Goal: Task Accomplishment & Management: Manage account settings

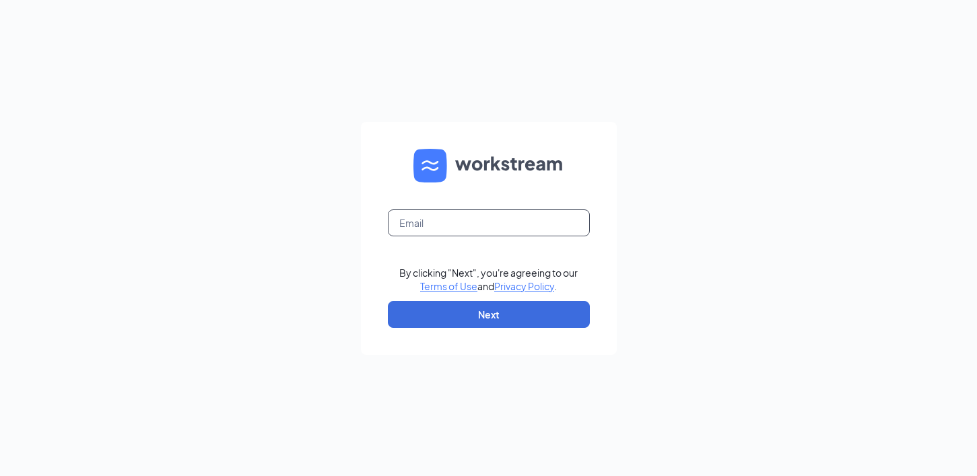
click at [436, 227] on input "text" at bounding box center [489, 222] width 202 height 27
type input "dave.terhune@cfafranchisee.com"
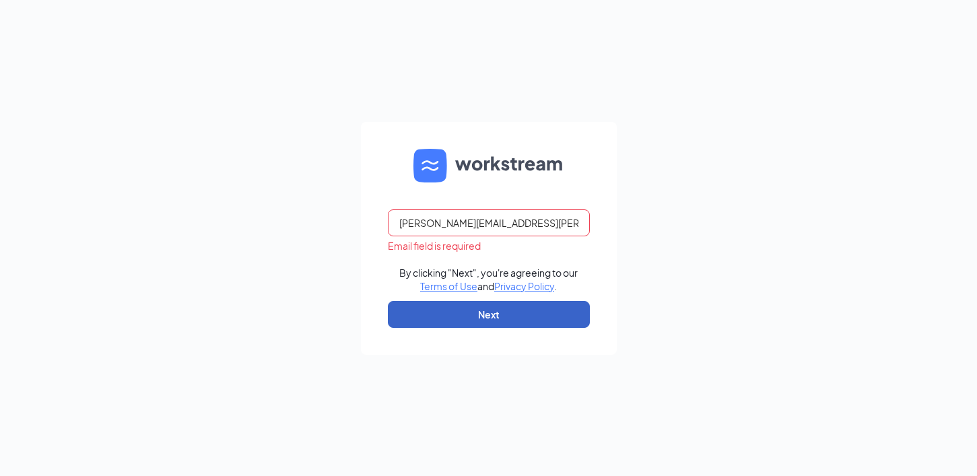
click at [551, 311] on button "Next" at bounding box center [489, 314] width 202 height 27
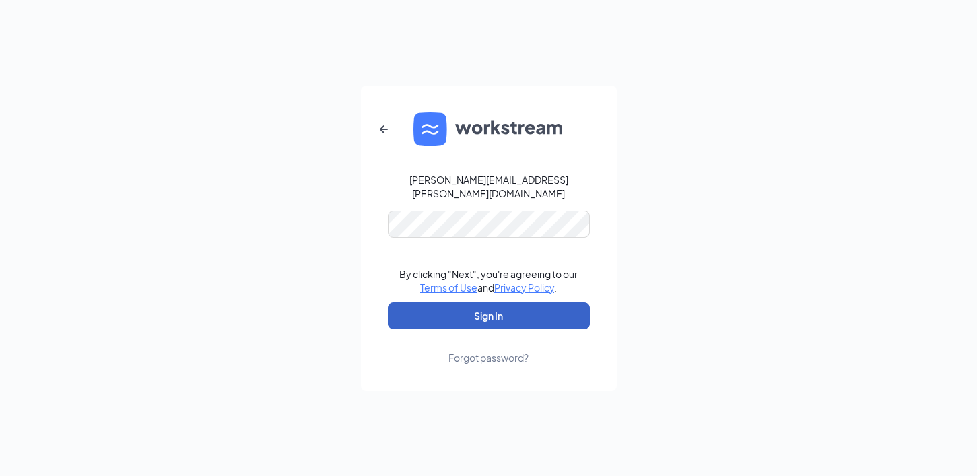
click at [542, 313] on button "Sign In" at bounding box center [489, 315] width 202 height 27
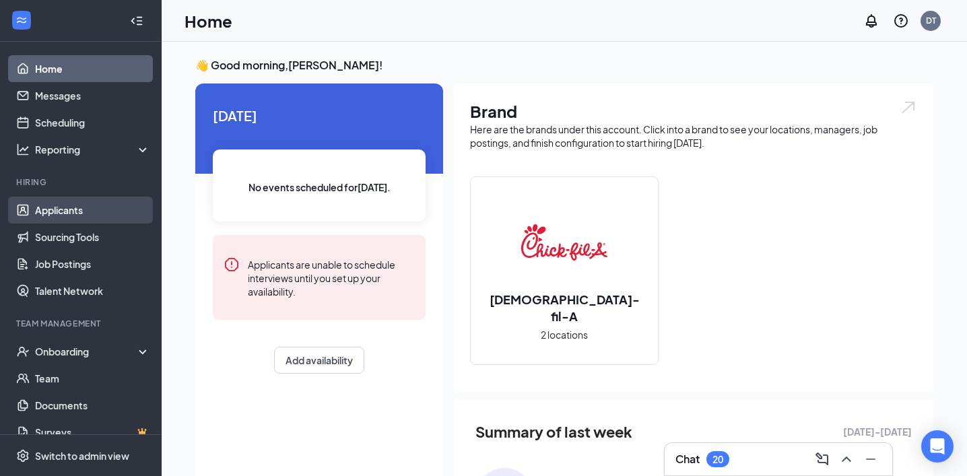
click at [85, 216] on link "Applicants" at bounding box center [92, 210] width 115 height 27
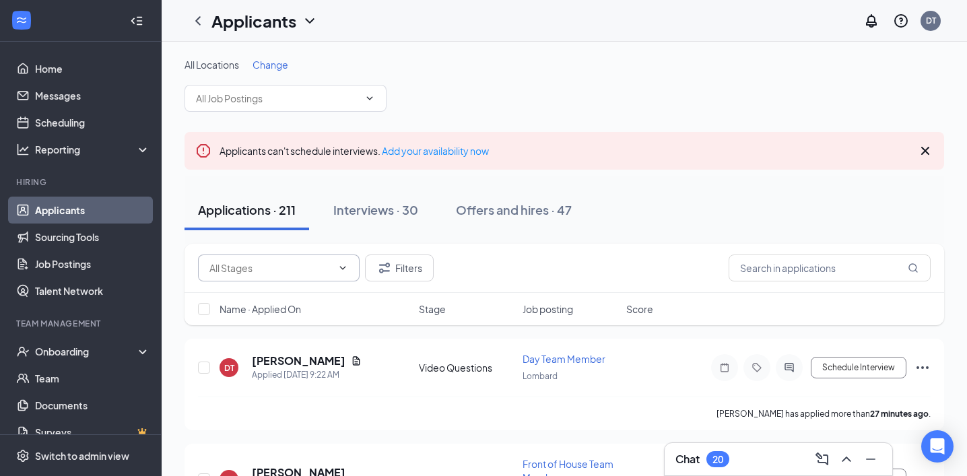
click at [261, 263] on input "text" at bounding box center [270, 268] width 123 height 15
click at [298, 295] on div "Contacting (4)" at bounding box center [279, 299] width 140 height 15
type input "Contacting (4)"
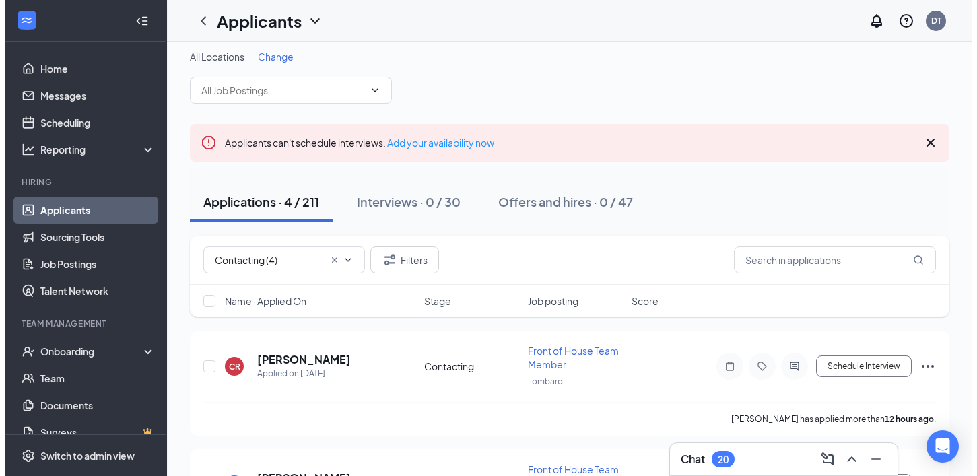
scroll to position [20, 0]
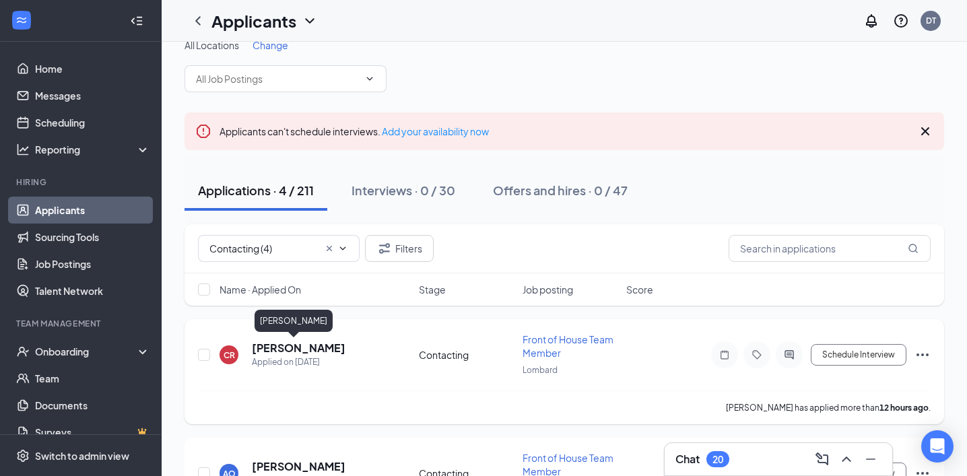
click at [294, 346] on h5 "[PERSON_NAME]" at bounding box center [299, 348] width 94 height 15
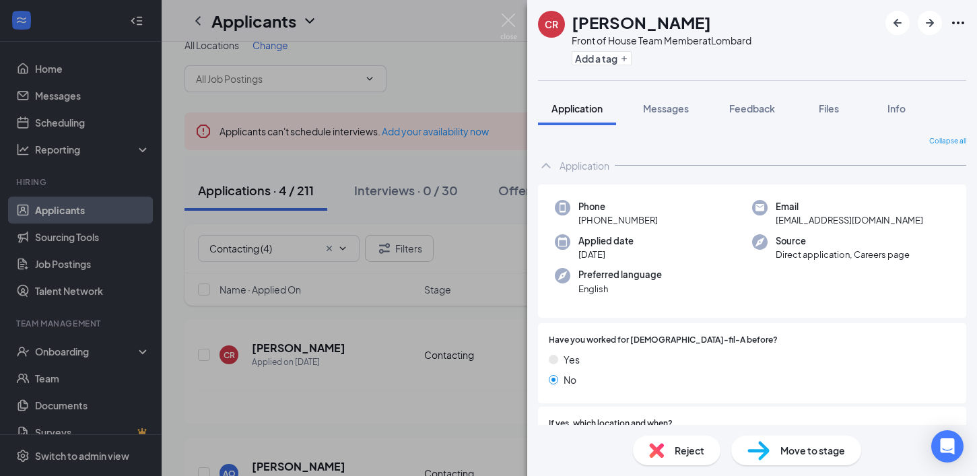
click at [616, 27] on h1 "[PERSON_NAME]" at bounding box center [641, 22] width 139 height 23
copy h1 "[PERSON_NAME]"
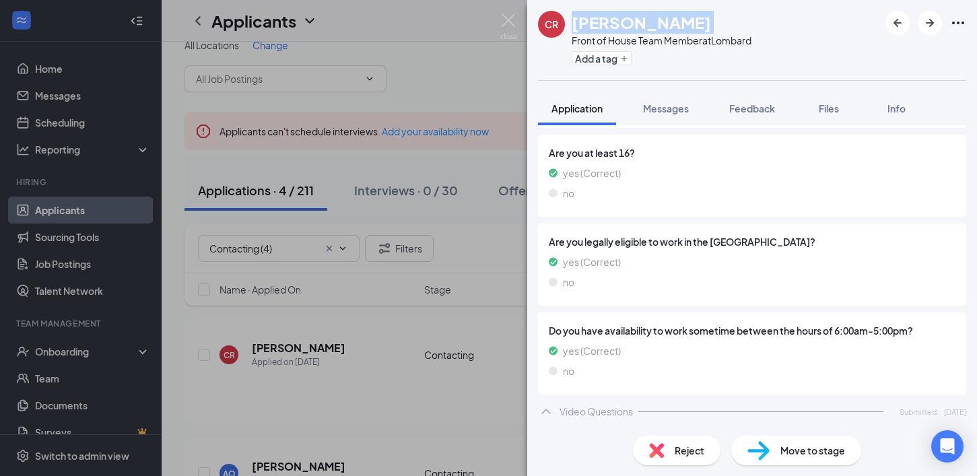
scroll to position [959, 0]
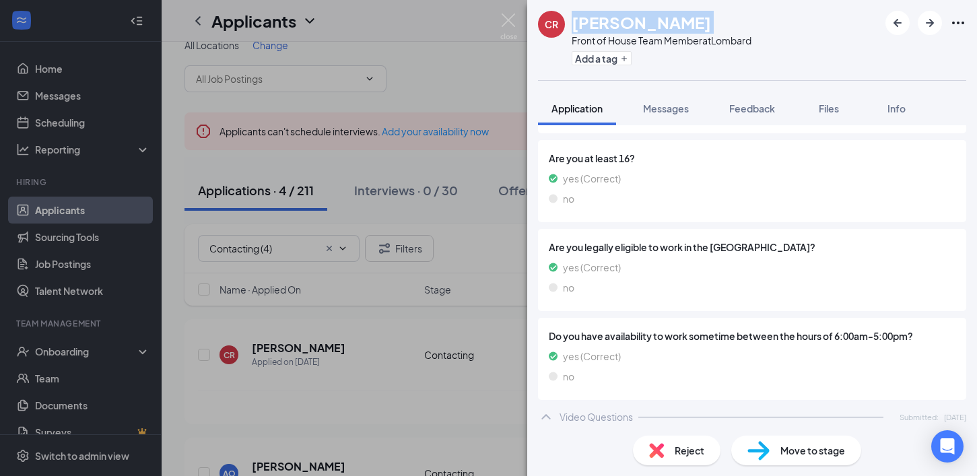
click at [603, 107] on span "Application" at bounding box center [577, 108] width 51 height 12
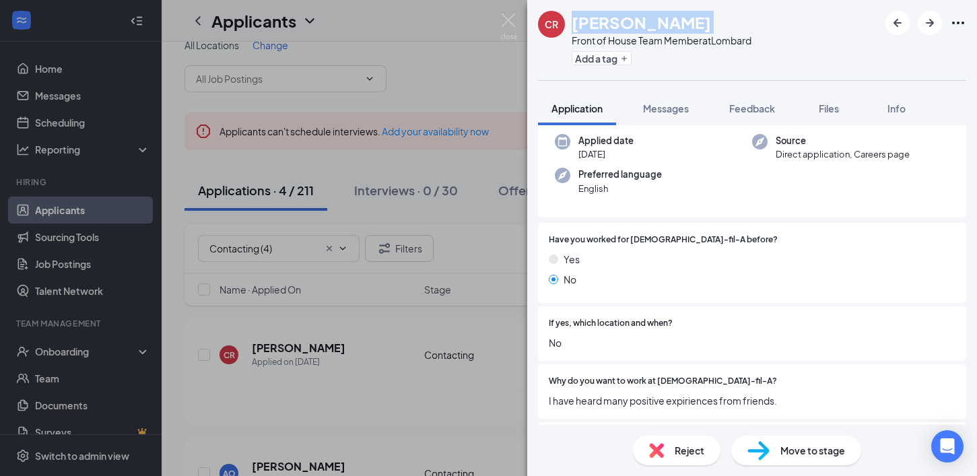
scroll to position [0, 0]
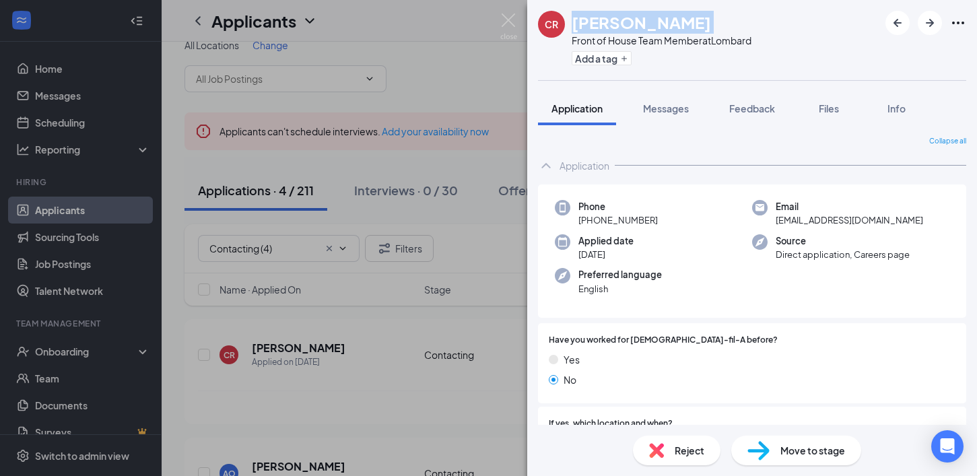
drag, startPoint x: 659, startPoint y: 217, endPoint x: 591, endPoint y: 218, distance: 67.4
click at [591, 218] on div "Phone [PHONE_NUMBER]" at bounding box center [653, 214] width 197 height 28
copy span "[PHONE_NUMBER]"
click at [824, 223] on span "[EMAIL_ADDRESS][DOMAIN_NAME]" at bounding box center [850, 220] width 148 height 13
click at [824, 222] on span "[EMAIL_ADDRESS][DOMAIN_NAME]" at bounding box center [850, 220] width 148 height 13
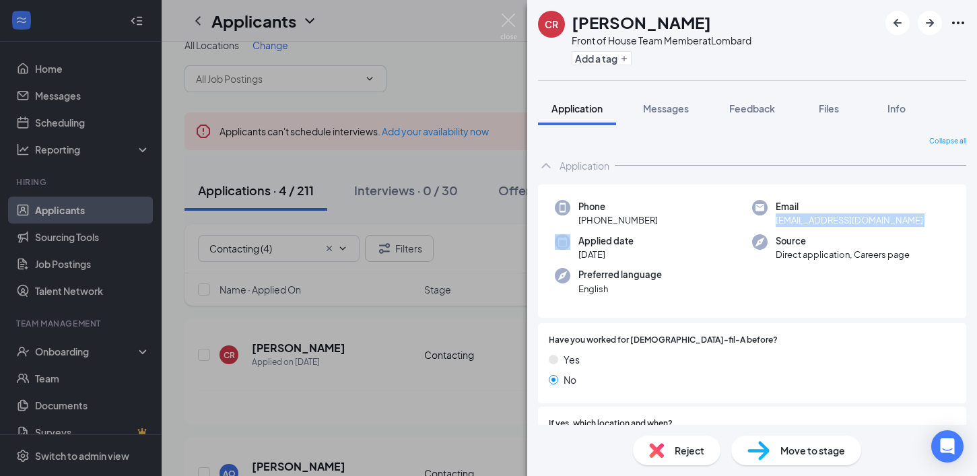
click at [824, 222] on span "[EMAIL_ADDRESS][DOMAIN_NAME]" at bounding box center [850, 220] width 148 height 13
copy span "[EMAIL_ADDRESS][DOMAIN_NAME]"
click at [822, 453] on span "Move to stage" at bounding box center [813, 450] width 65 height 15
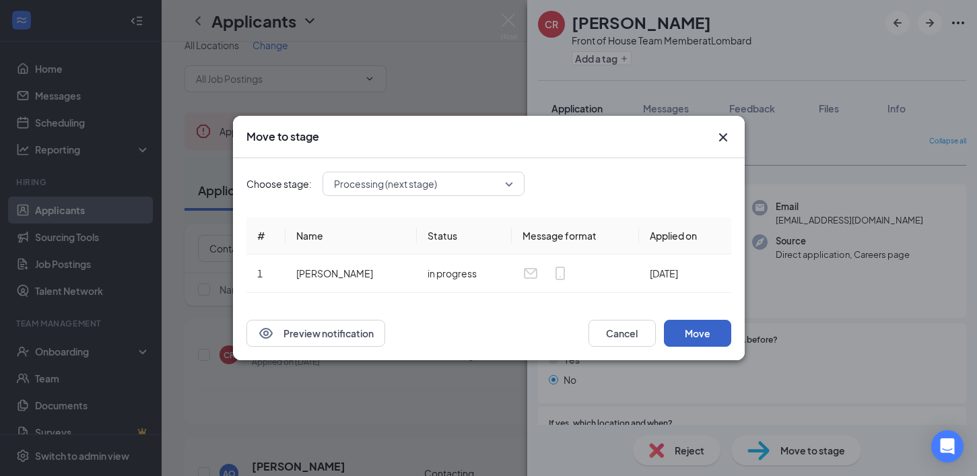
click at [690, 333] on button "Move" at bounding box center [697, 333] width 67 height 27
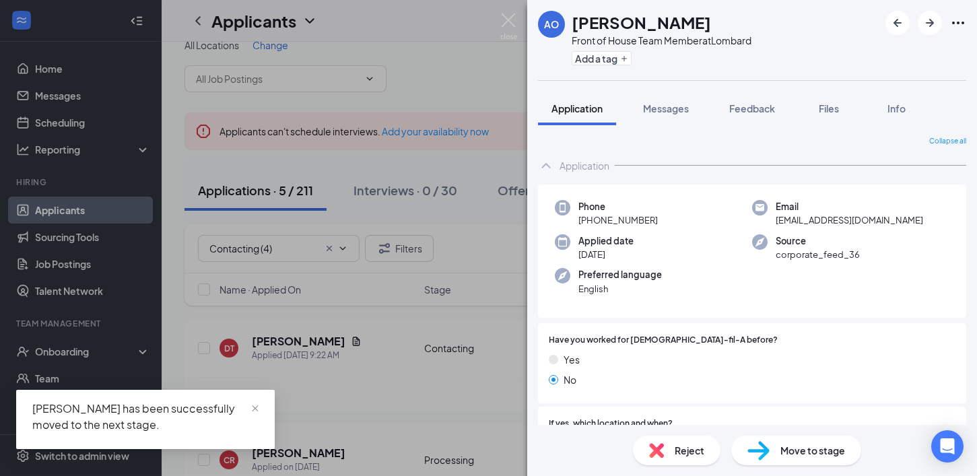
click at [612, 30] on h1 "[PERSON_NAME]" at bounding box center [641, 22] width 139 height 23
copy h1 "[PERSON_NAME]"
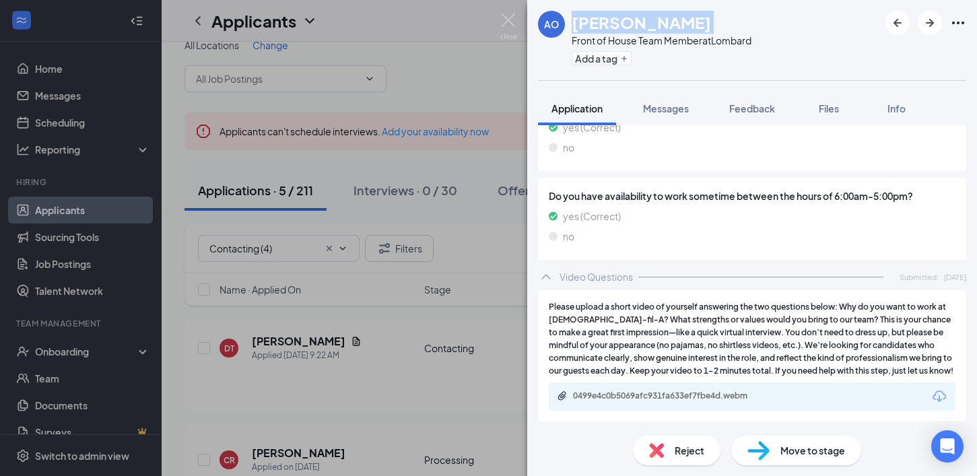
scroll to position [1126, 0]
click at [662, 393] on div "0499e4c0b5069afc931fa633ef7fbe4d.webm" at bounding box center [667, 396] width 189 height 11
click at [591, 108] on span "Application" at bounding box center [577, 108] width 51 height 12
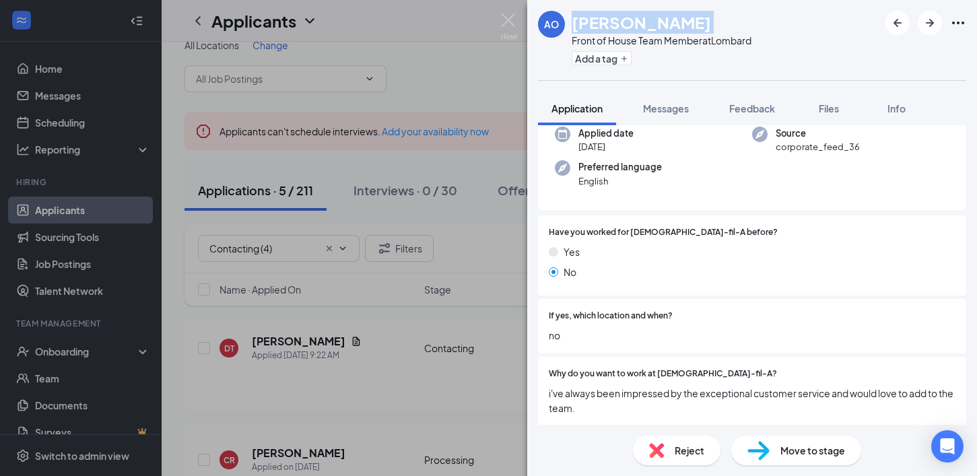
scroll to position [0, 0]
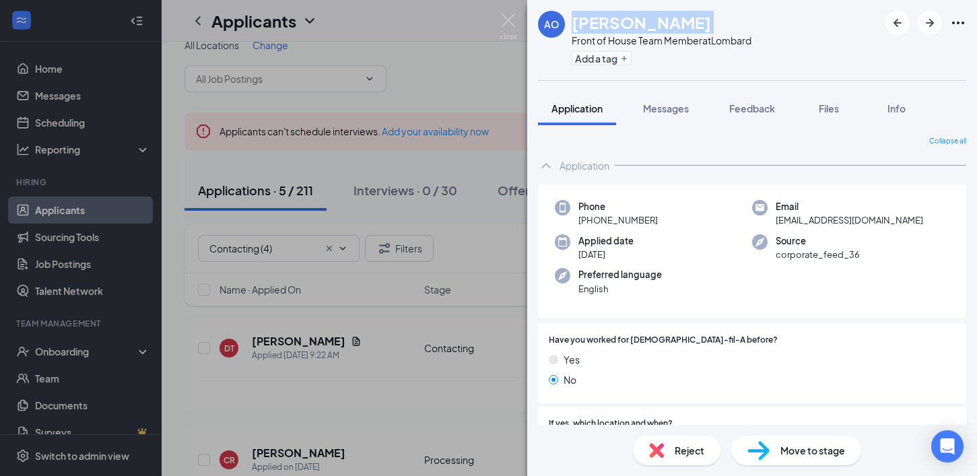
drag, startPoint x: 662, startPoint y: 216, endPoint x: 594, endPoint y: 220, distance: 67.4
click at [591, 219] on div "Phone [PHONE_NUMBER]" at bounding box center [653, 214] width 197 height 28
copy span "[PHONE_NUMBER]"
click at [825, 226] on span "[EMAIL_ADDRESS][DOMAIN_NAME]" at bounding box center [850, 220] width 148 height 13
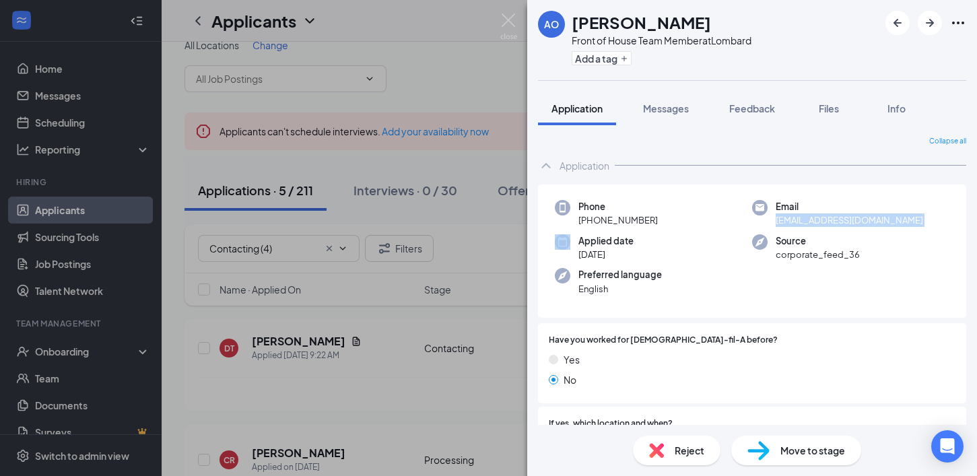
click at [825, 226] on span "[EMAIL_ADDRESS][DOMAIN_NAME]" at bounding box center [850, 220] width 148 height 13
copy span "[EMAIL_ADDRESS][DOMAIN_NAME]"
click at [782, 452] on span "Move to stage" at bounding box center [813, 450] width 65 height 15
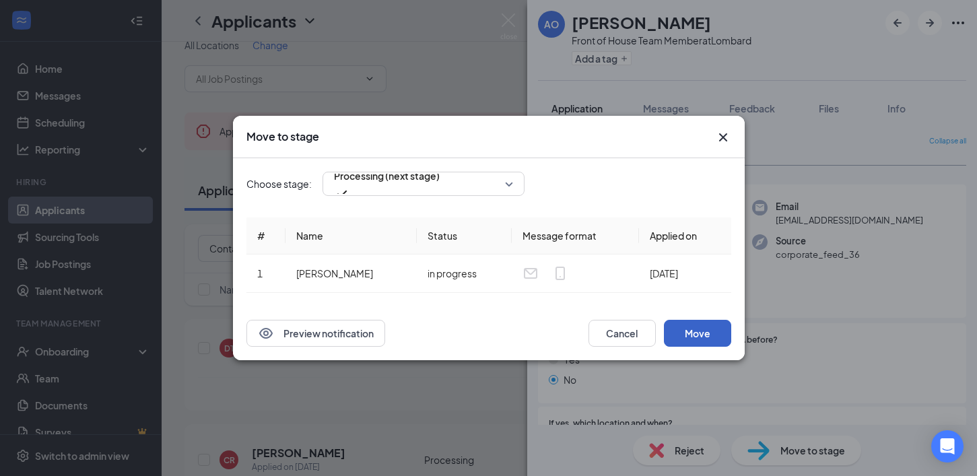
click at [709, 344] on button "Move" at bounding box center [697, 333] width 67 height 27
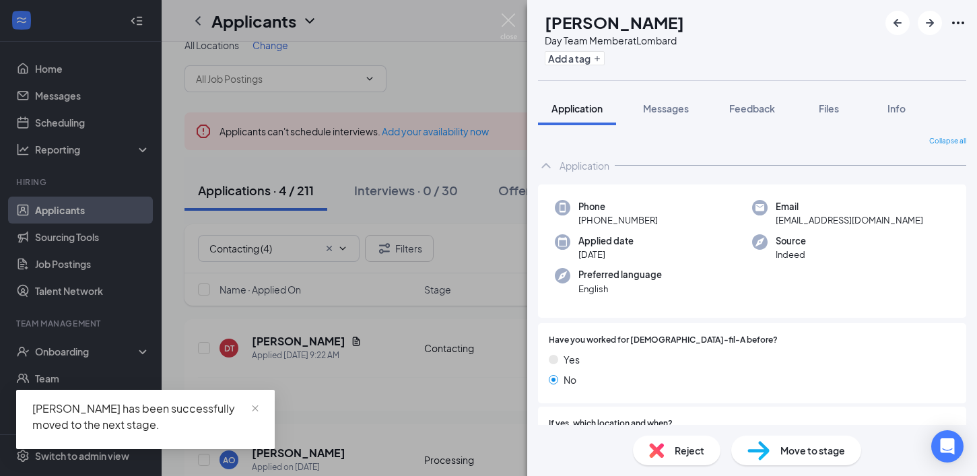
click at [637, 24] on h1 "[PERSON_NAME]" at bounding box center [614, 22] width 139 height 23
copy h1 "[PERSON_NAME]"
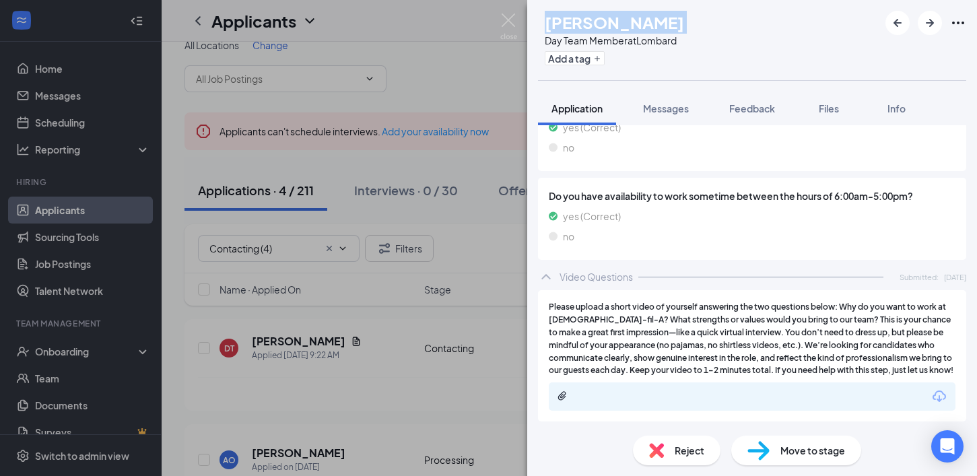
scroll to position [1239, 0]
click at [573, 111] on span "Application" at bounding box center [577, 108] width 51 height 12
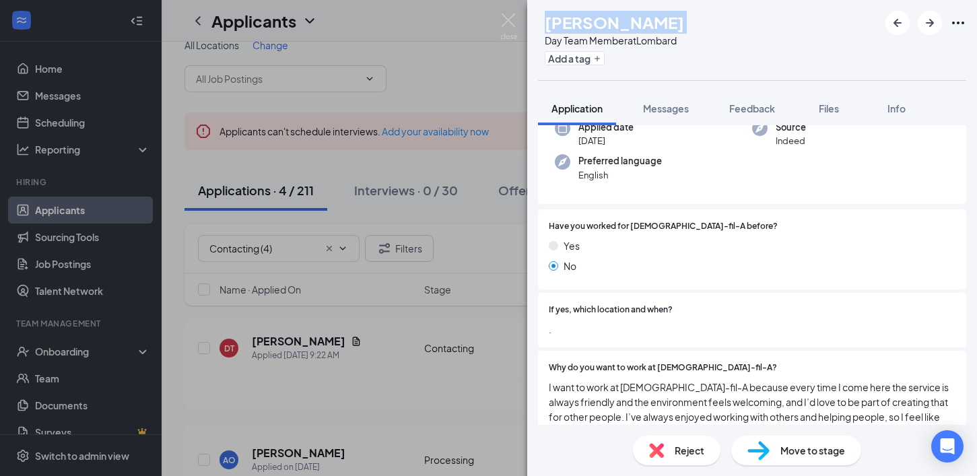
scroll to position [0, 0]
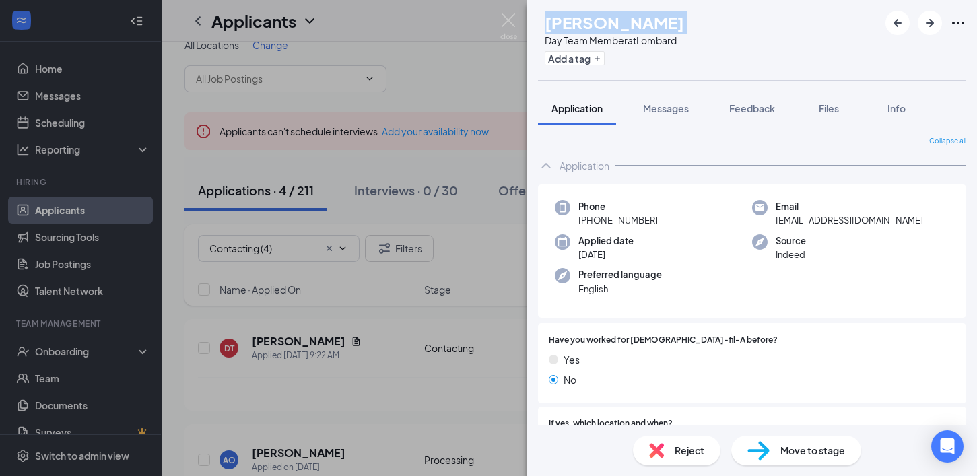
drag, startPoint x: 652, startPoint y: 222, endPoint x: 595, endPoint y: 220, distance: 57.3
click at [590, 220] on span "[PHONE_NUMBER]" at bounding box center [618, 220] width 79 height 13
copy span "[PHONE_NUMBER]"
click at [849, 215] on span "[EMAIL_ADDRESS][DOMAIN_NAME]" at bounding box center [850, 220] width 148 height 13
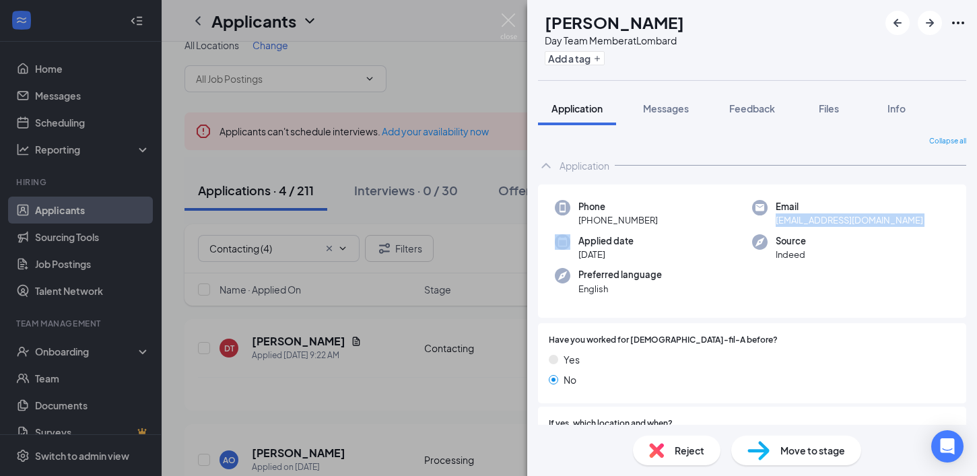
click at [849, 215] on span "[EMAIL_ADDRESS][DOMAIN_NAME]" at bounding box center [850, 220] width 148 height 13
copy span "[EMAIL_ADDRESS][DOMAIN_NAME]"
click at [812, 449] on span "Move to stage" at bounding box center [813, 450] width 65 height 15
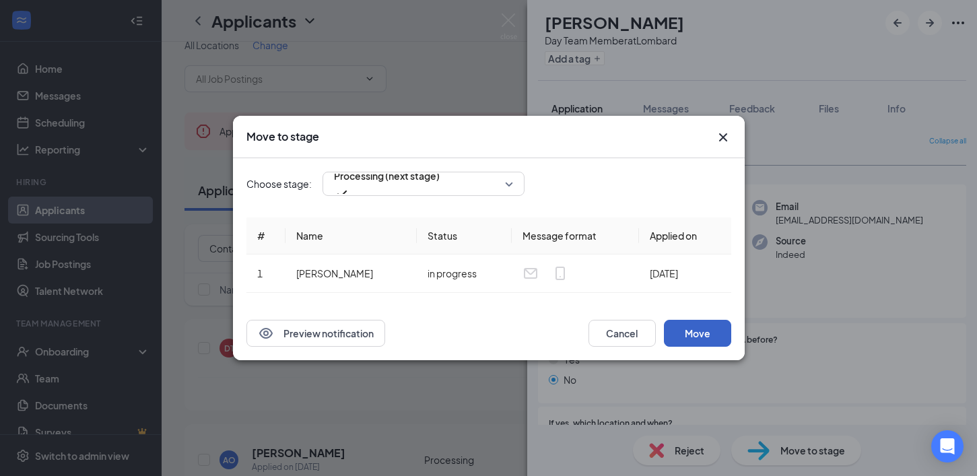
click at [706, 340] on button "Move" at bounding box center [697, 333] width 67 height 27
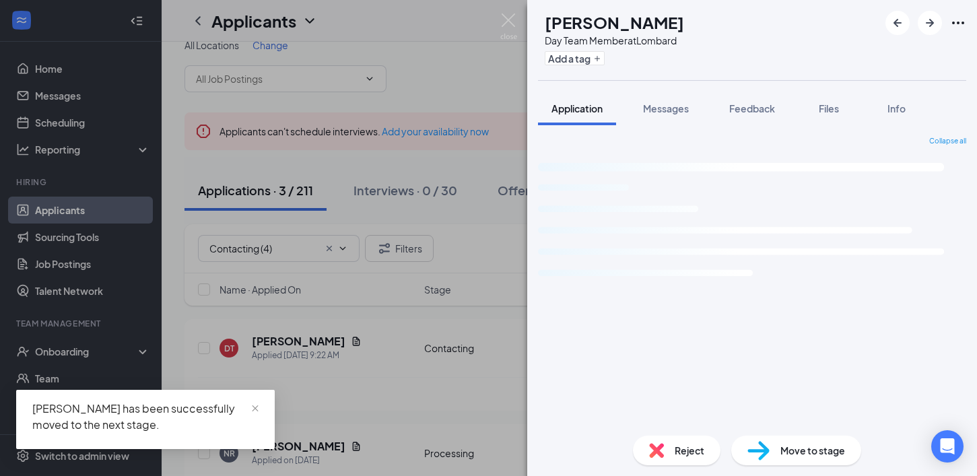
click at [644, 13] on h1 "[PERSON_NAME]" at bounding box center [614, 22] width 139 height 23
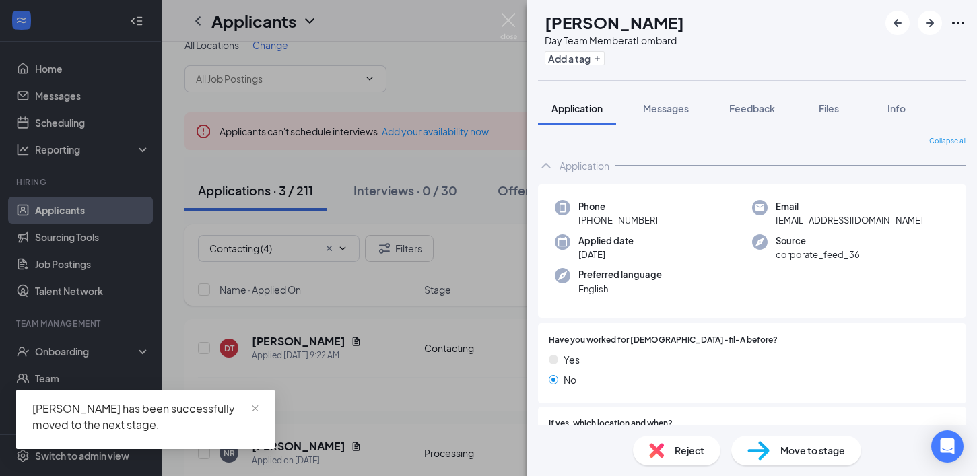
click at [644, 13] on h1 "[PERSON_NAME]" at bounding box center [614, 22] width 139 height 23
copy h1 "[PERSON_NAME]"
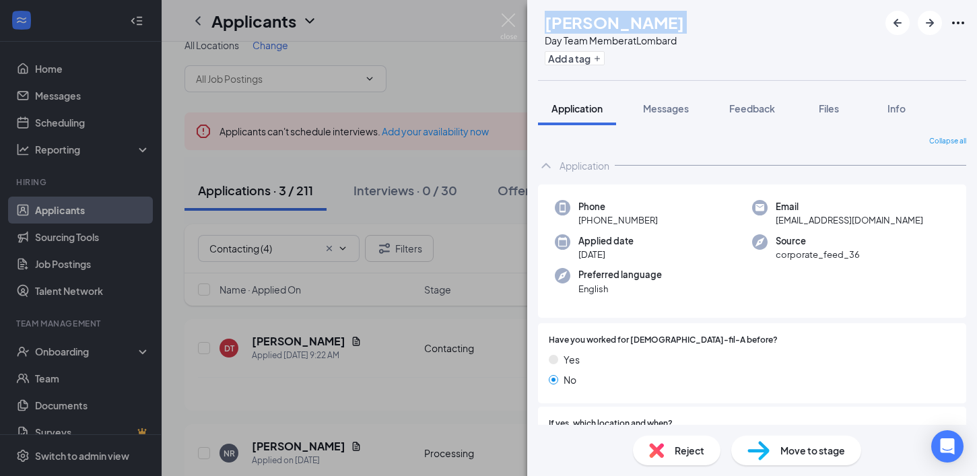
drag, startPoint x: 664, startPoint y: 222, endPoint x: 589, endPoint y: 222, distance: 74.1
click at [589, 222] on div "Phone [PHONE_NUMBER]" at bounding box center [653, 214] width 197 height 28
click at [802, 222] on span "[EMAIL_ADDRESS][DOMAIN_NAME]" at bounding box center [850, 220] width 148 height 13
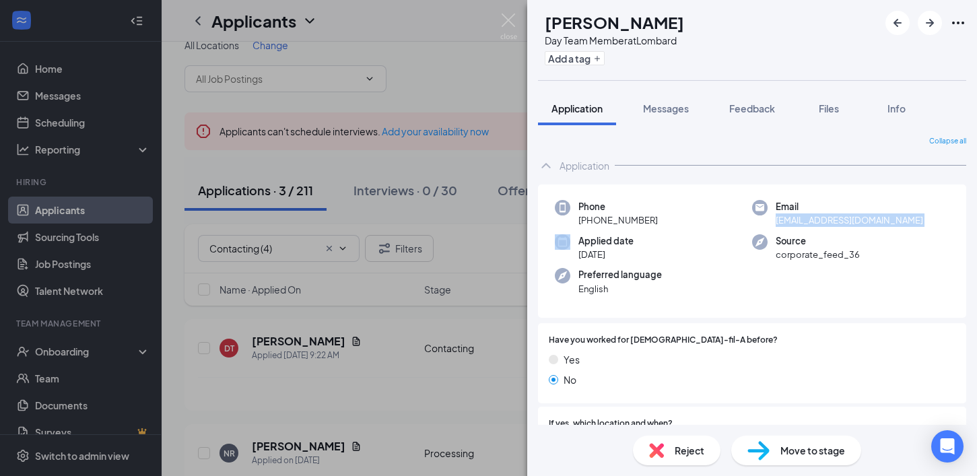
click at [802, 222] on span "[EMAIL_ADDRESS][DOMAIN_NAME]" at bounding box center [850, 220] width 148 height 13
click at [774, 443] on div "Move to stage" at bounding box center [797, 451] width 130 height 30
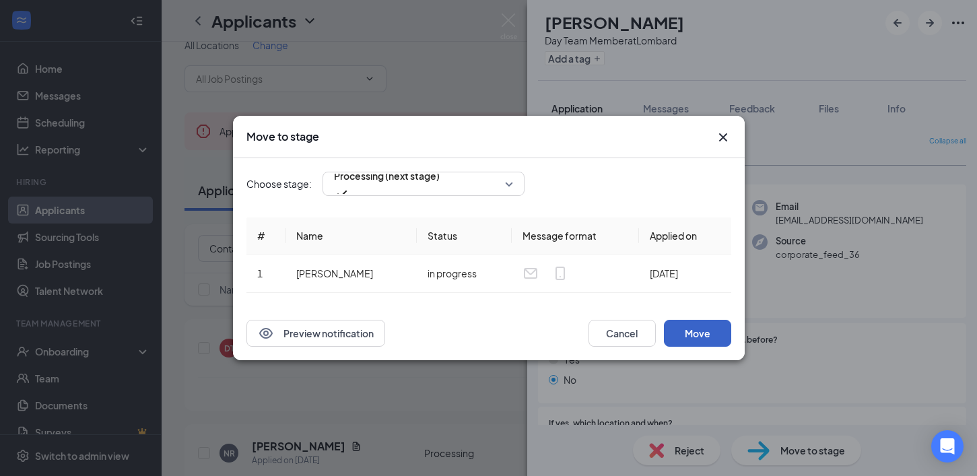
click at [688, 326] on button "Move" at bounding box center [697, 333] width 67 height 27
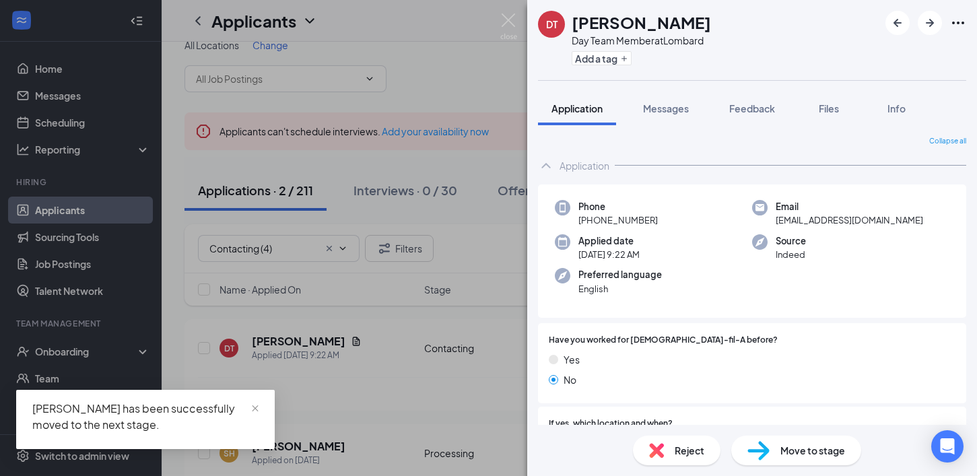
click at [592, 18] on h1 "[PERSON_NAME]" at bounding box center [641, 22] width 139 height 23
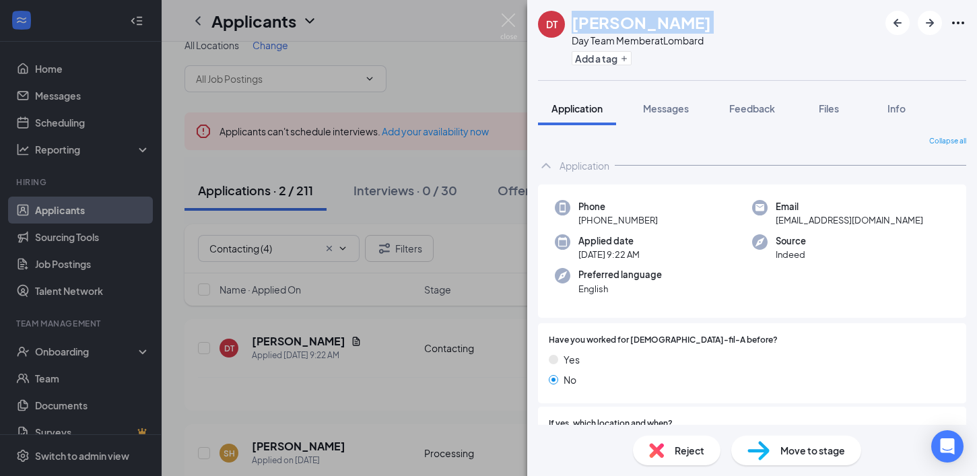
drag, startPoint x: 657, startPoint y: 218, endPoint x: 588, endPoint y: 220, distance: 68.7
click at [588, 220] on div "Phone [PHONE_NUMBER]" at bounding box center [653, 214] width 197 height 28
click at [803, 212] on span "Email" at bounding box center [850, 206] width 148 height 13
click at [802, 214] on span "[EMAIL_ADDRESS][DOMAIN_NAME]" at bounding box center [850, 220] width 148 height 13
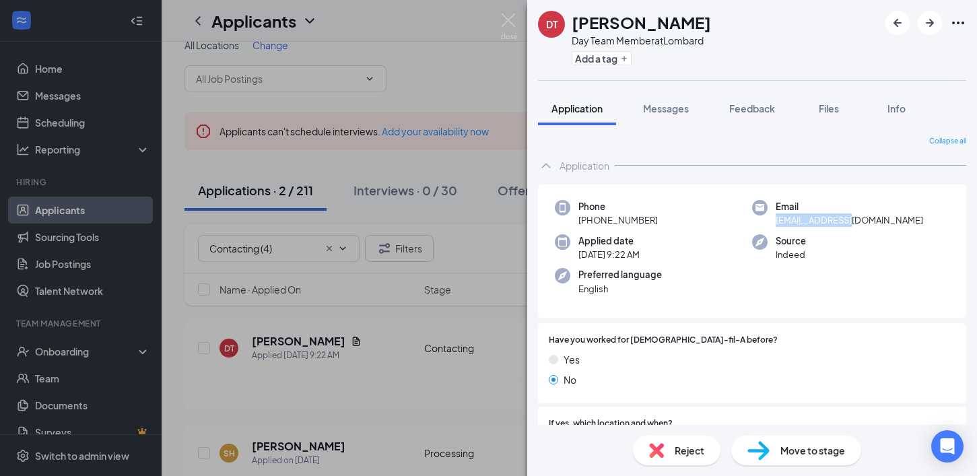
click at [802, 217] on span "[EMAIL_ADDRESS][DOMAIN_NAME]" at bounding box center [850, 220] width 148 height 13
click at [784, 439] on div "Move to stage" at bounding box center [797, 451] width 130 height 30
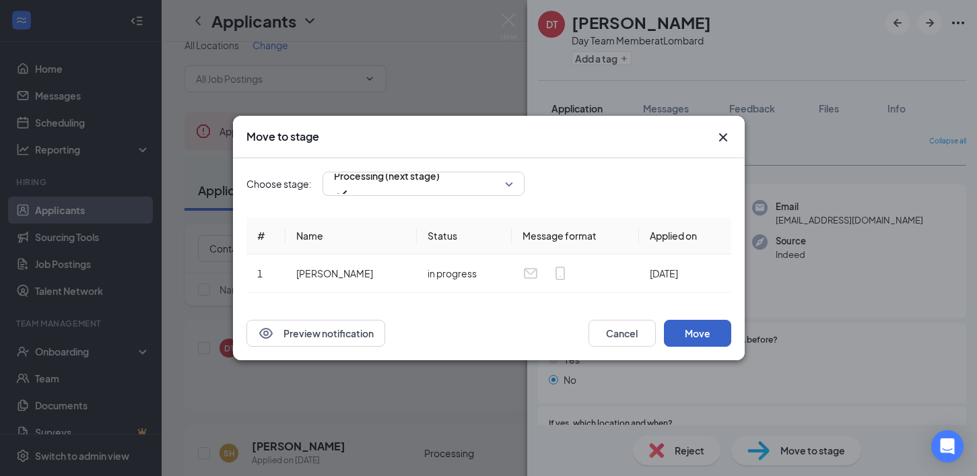
click at [719, 323] on button "Move" at bounding box center [697, 333] width 67 height 27
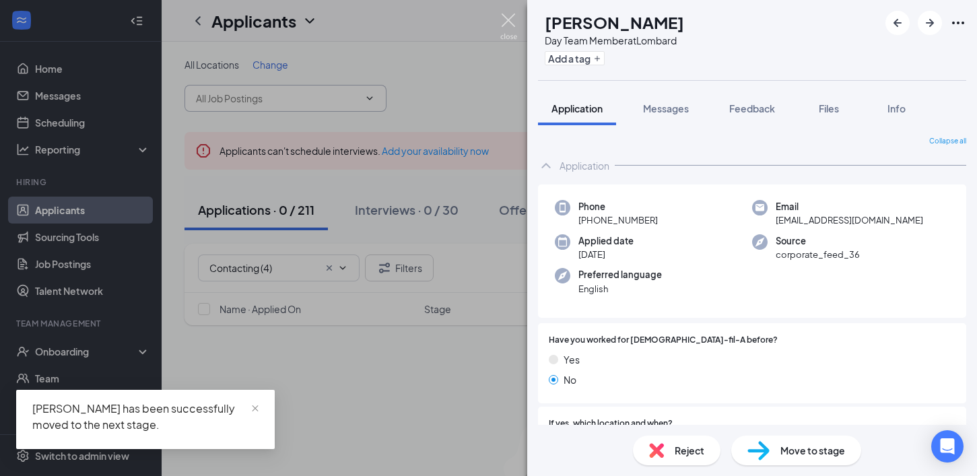
drag, startPoint x: 509, startPoint y: 18, endPoint x: 321, endPoint y: 106, distance: 207.9
click at [509, 18] on img at bounding box center [509, 26] width 17 height 26
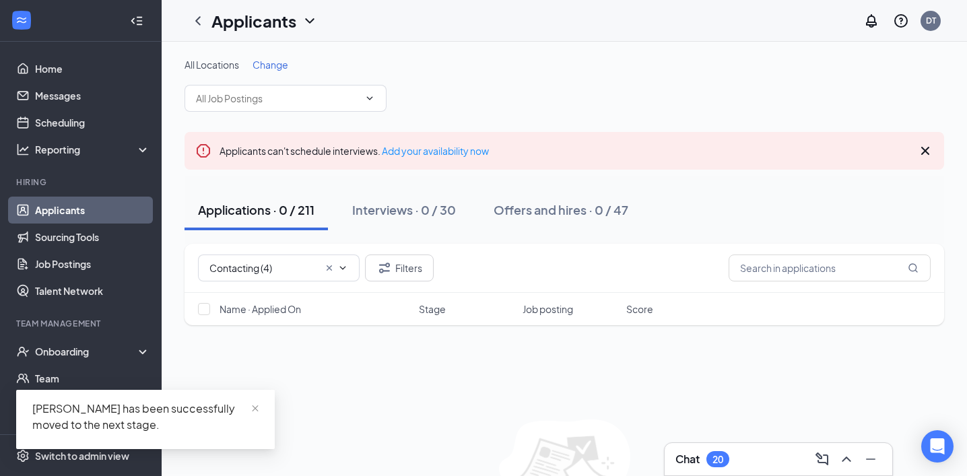
click at [108, 206] on link "Applicants" at bounding box center [92, 210] width 115 height 27
click at [255, 99] on input "text" at bounding box center [277, 98] width 163 height 15
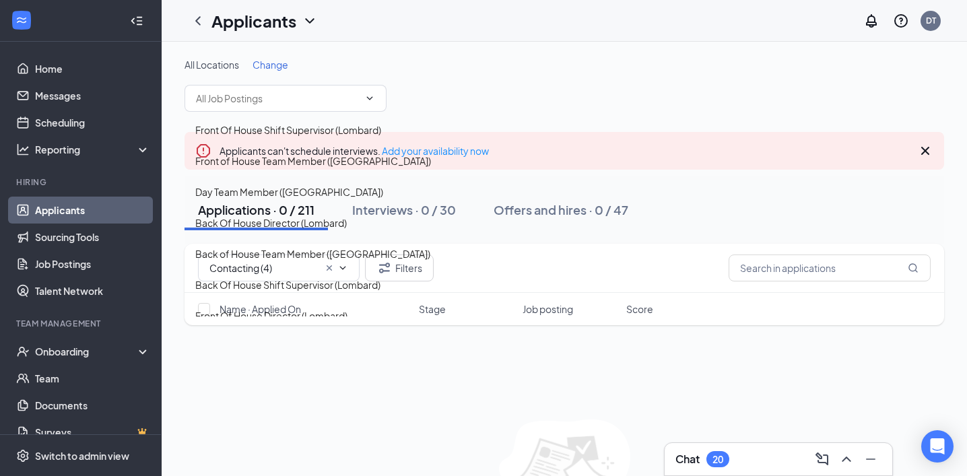
click at [426, 65] on div "All Locations Change" at bounding box center [565, 64] width 760 height 13
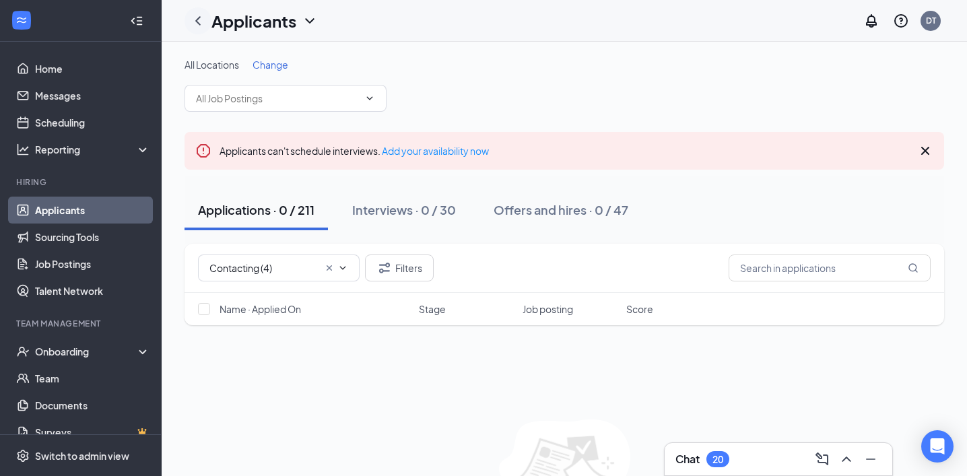
click at [195, 17] on icon "ChevronLeft" at bounding box center [198, 21] width 16 height 16
click at [92, 209] on link "Applicants" at bounding box center [92, 210] width 115 height 27
click at [328, 266] on icon "Cross" at bounding box center [329, 268] width 11 height 11
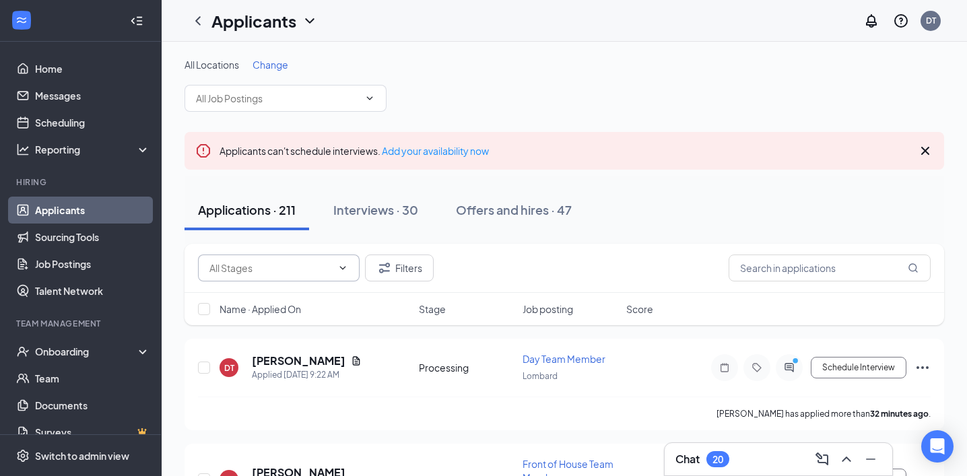
click at [282, 260] on span at bounding box center [279, 268] width 162 height 27
click at [578, 75] on div "All Locations Change" at bounding box center [565, 85] width 760 height 54
